Goal: Ask a question

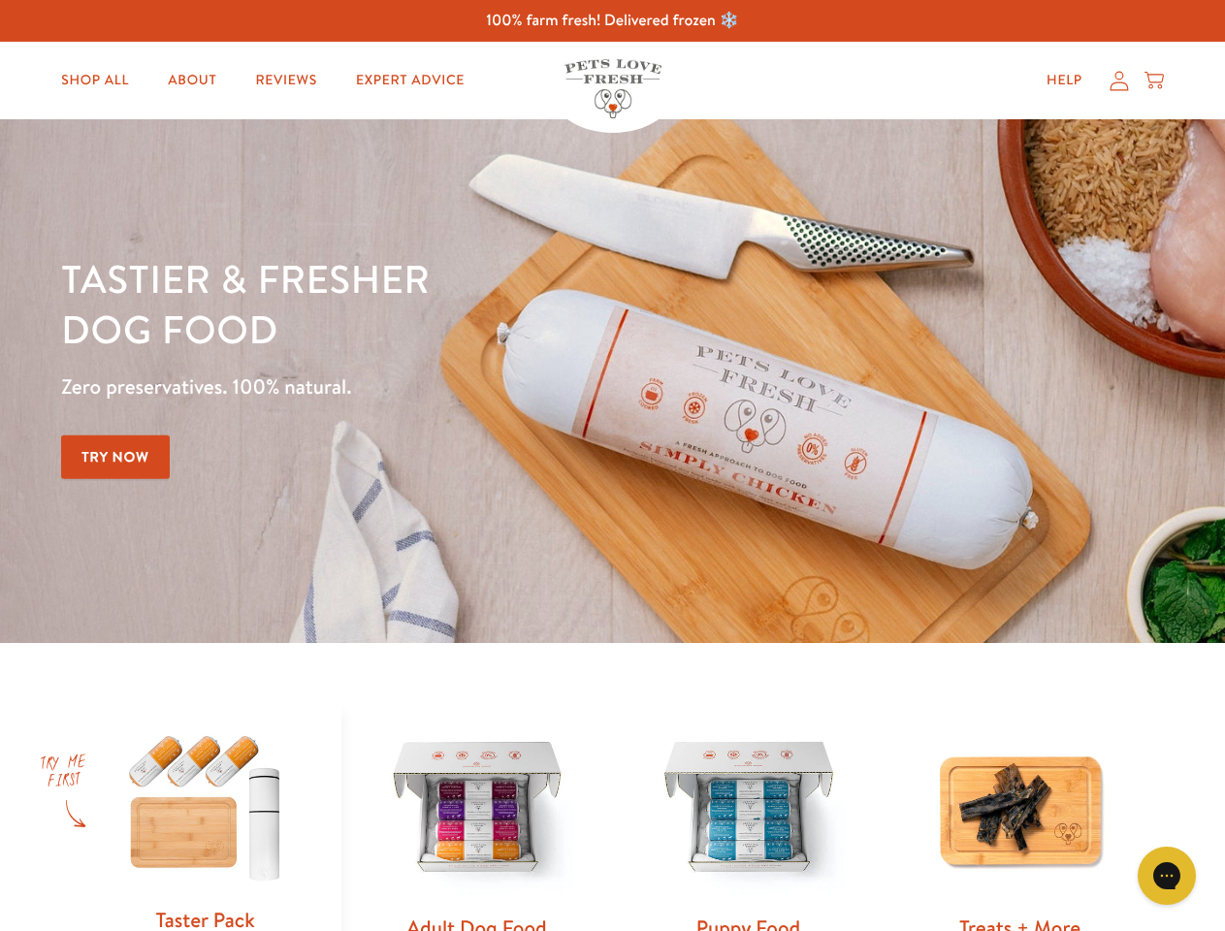
click at [612, 465] on div "Tastier & fresher dog food Zero preservatives. 100% natural. Try Now" at bounding box center [428, 381] width 735 height 256
click at [1166, 875] on icon "Open gorgias live chat" at bounding box center [1166, 875] width 18 height 18
